Goal: Task Accomplishment & Management: Manage account settings

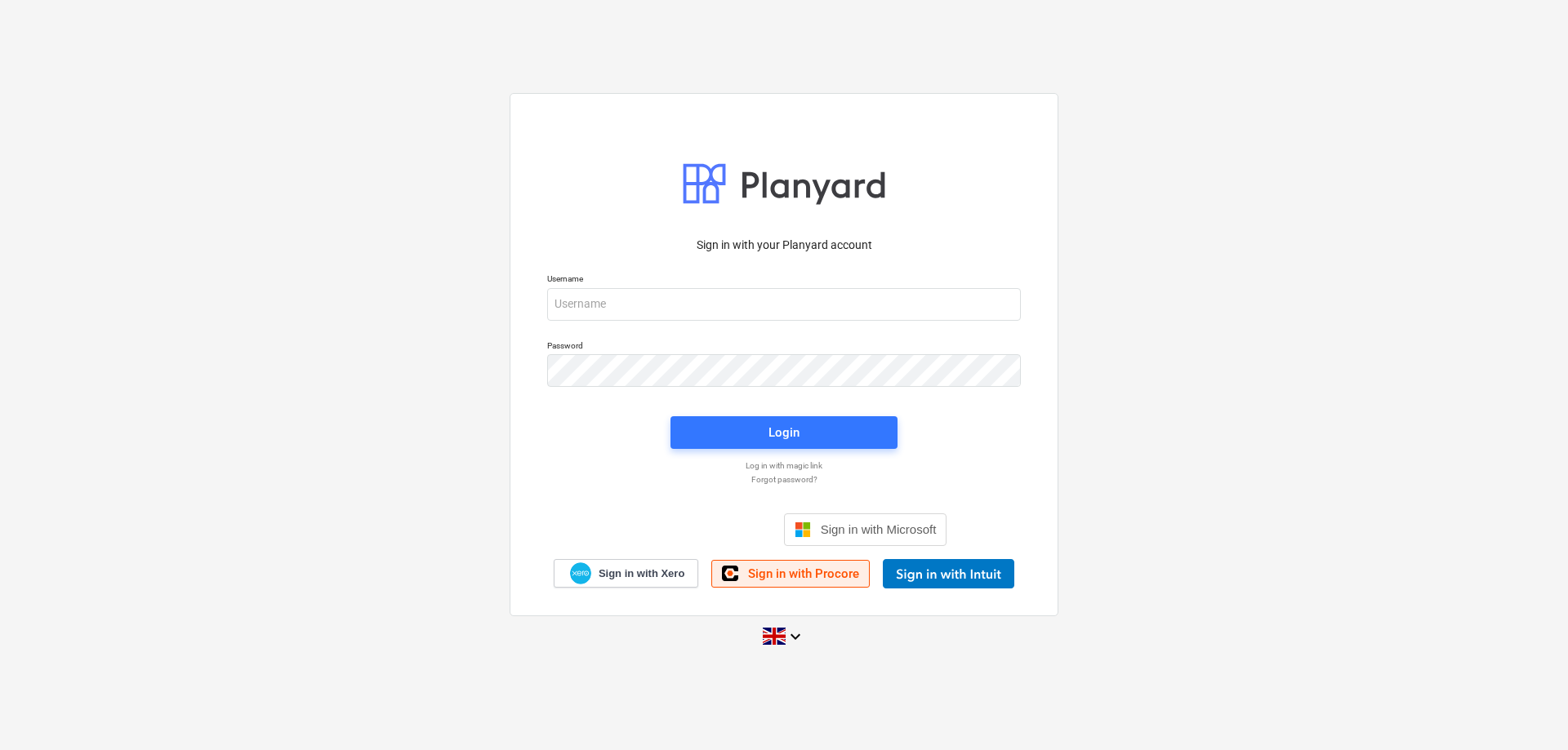
click at [763, 576] on span "Sign in with Procore" at bounding box center [804, 574] width 111 height 15
click at [707, 293] on input "email" at bounding box center [784, 304] width 474 height 33
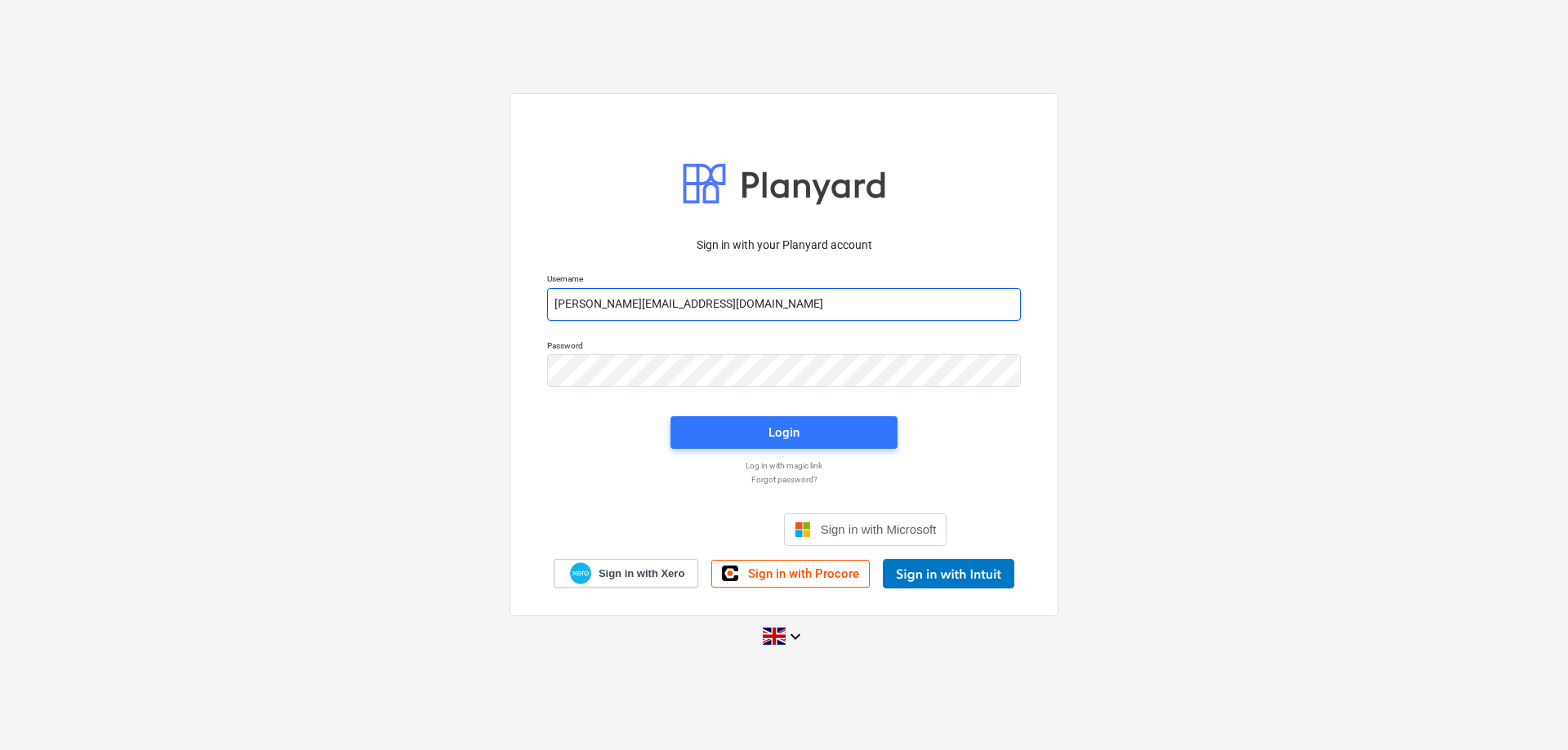
type input "[PERSON_NAME][EMAIL_ADDRESS][DOMAIN_NAME]"
click at [804, 466] on p "Log in with magic link" at bounding box center [784, 465] width 490 height 10
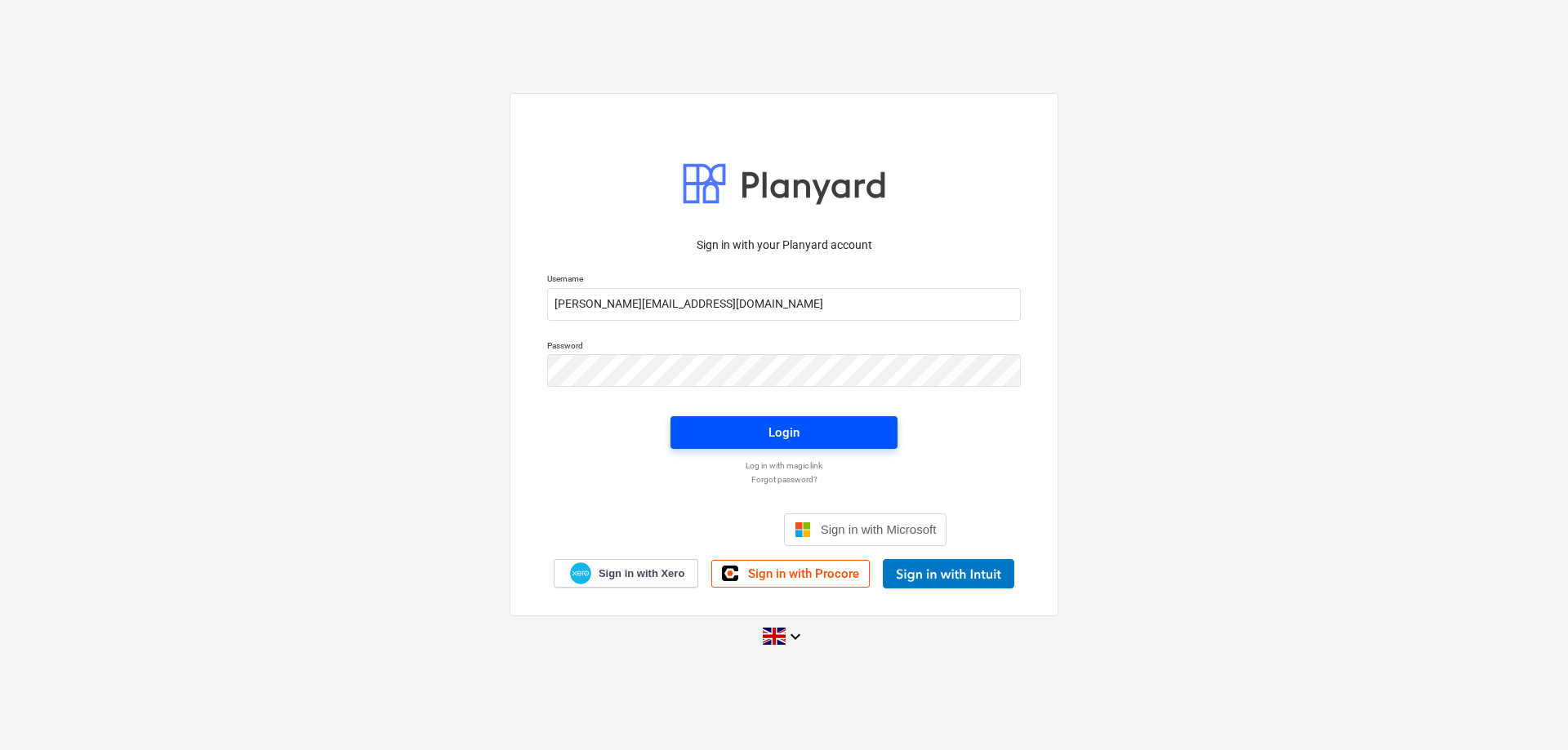
click at [775, 442] on div "Login" at bounding box center [783, 432] width 31 height 21
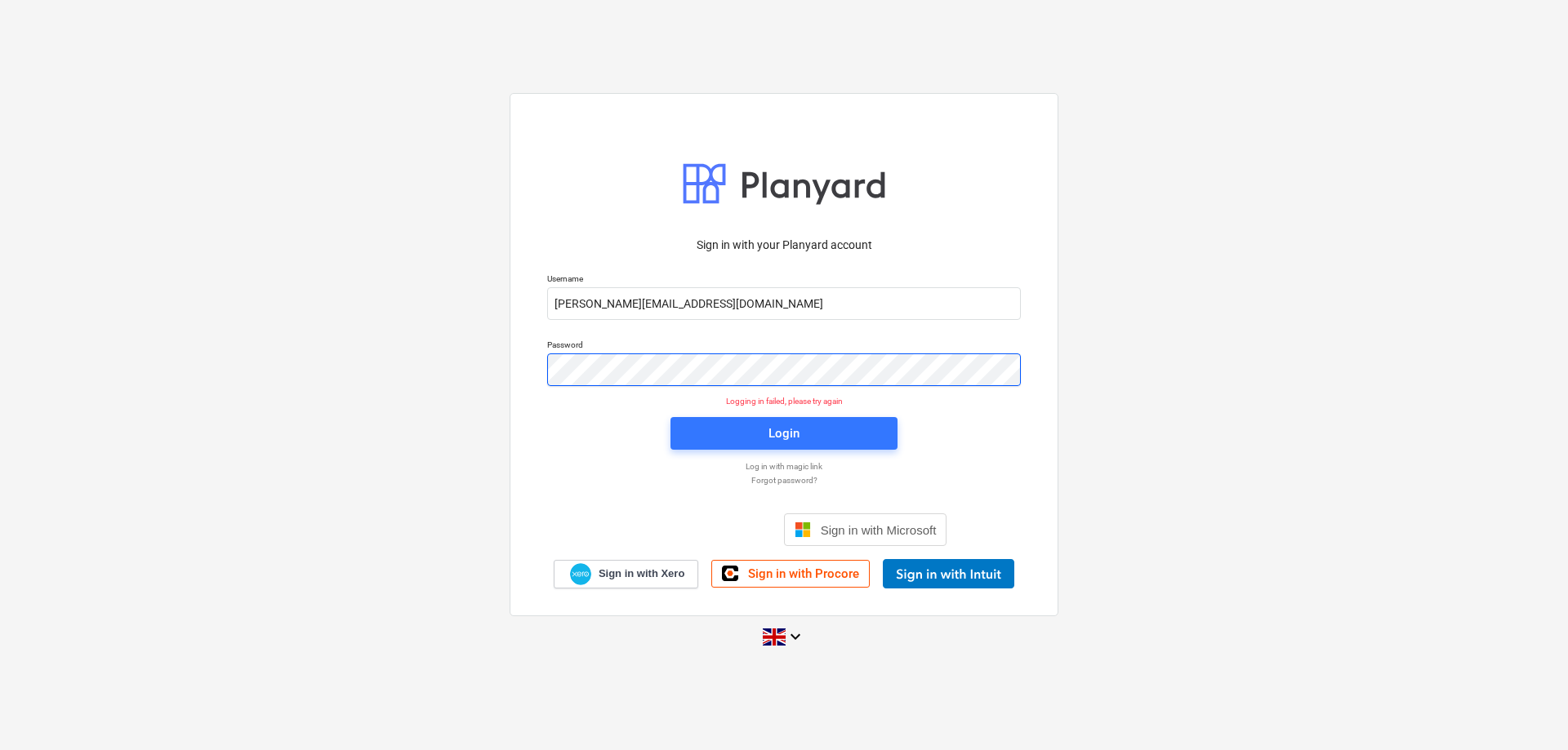
click at [524, 376] on div "Sign in with your Planyard account Username [PERSON_NAME][EMAIL_ADDRESS][DOMAIN…" at bounding box center [784, 355] width 549 height 524
